Goal: Register for event/course

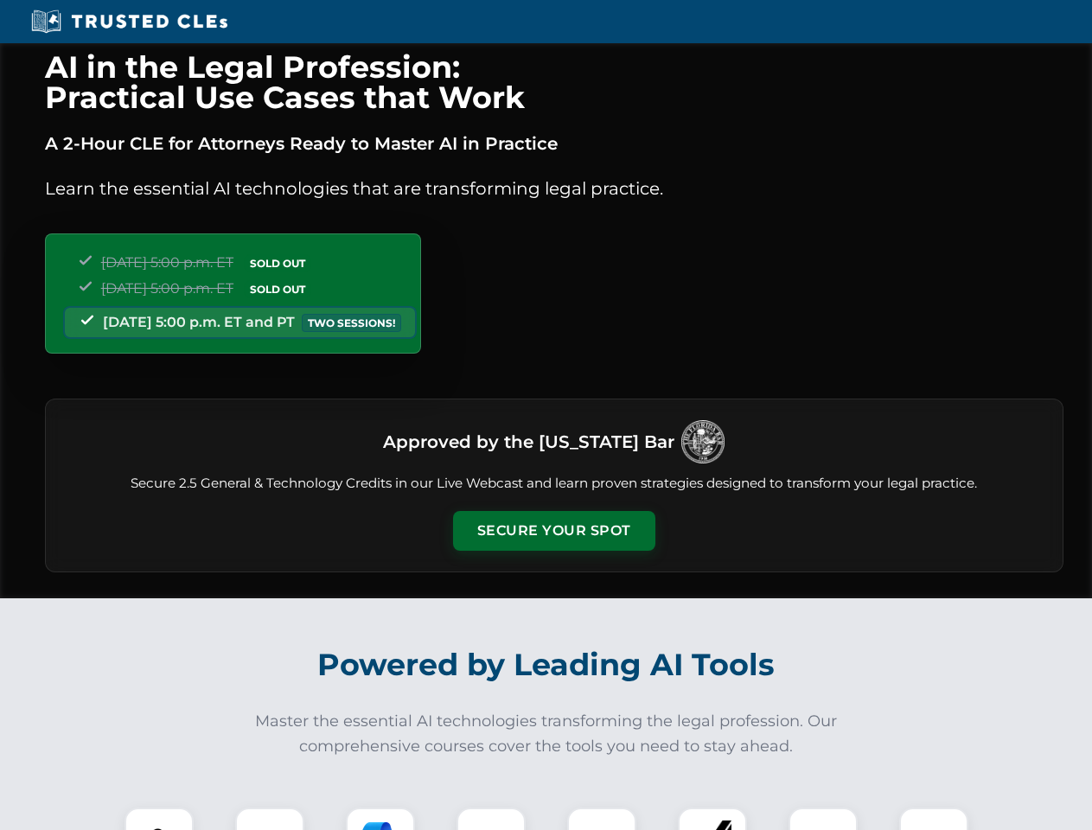
click at [553, 531] on button "Secure Your Spot" at bounding box center [554, 531] width 202 height 40
click at [159, 819] on img at bounding box center [159, 842] width 50 height 50
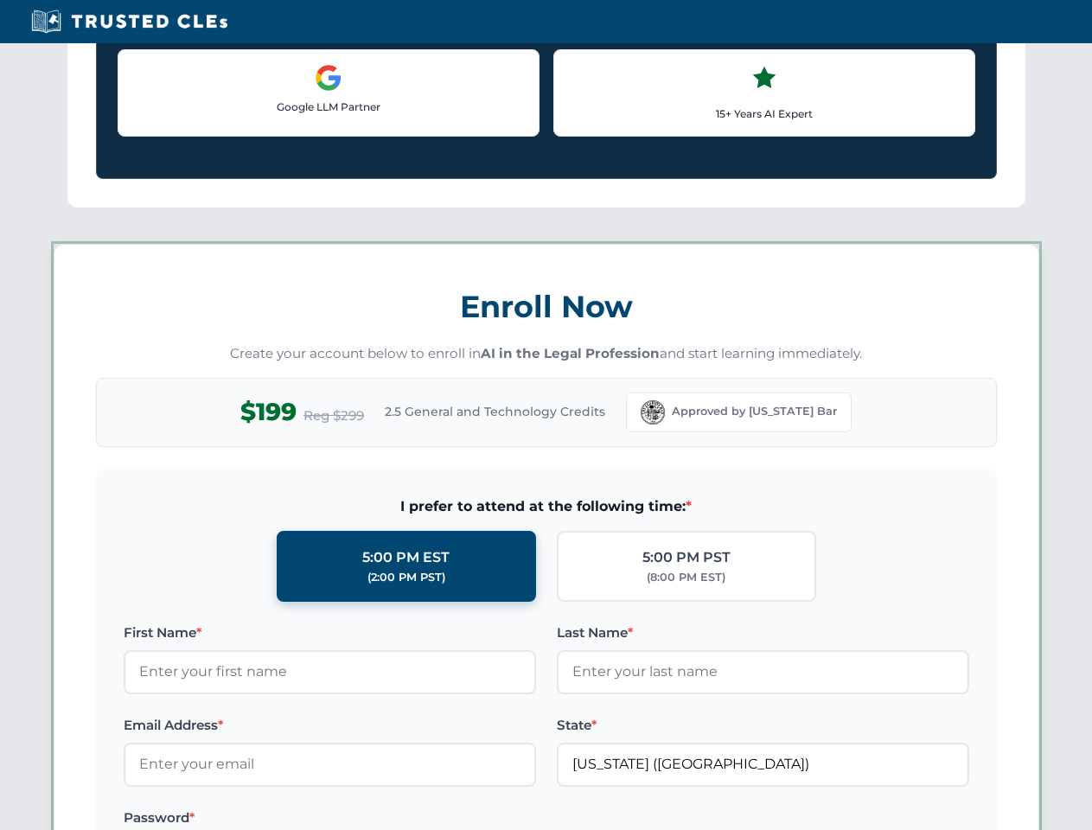
click at [380, 819] on label "Password *" at bounding box center [330, 818] width 412 height 21
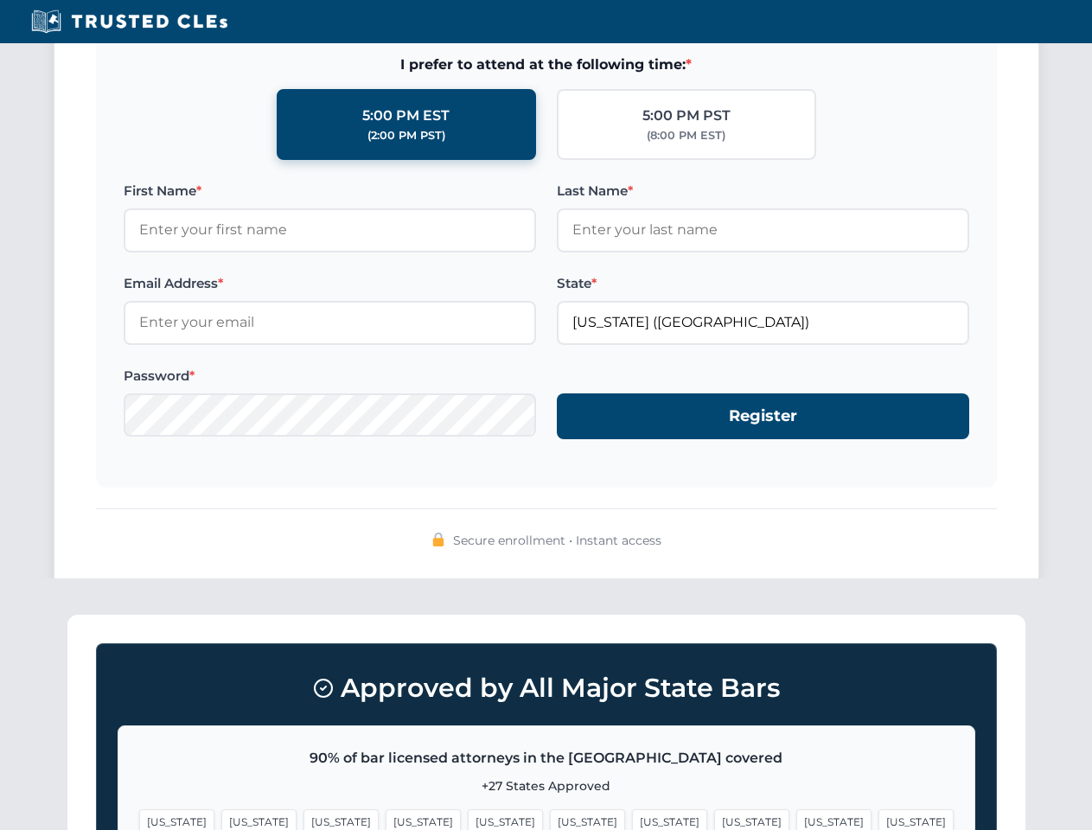
click at [796, 819] on span "[US_STATE]" at bounding box center [833, 821] width 75 height 25
